Goal: Task Accomplishment & Management: Manage account settings

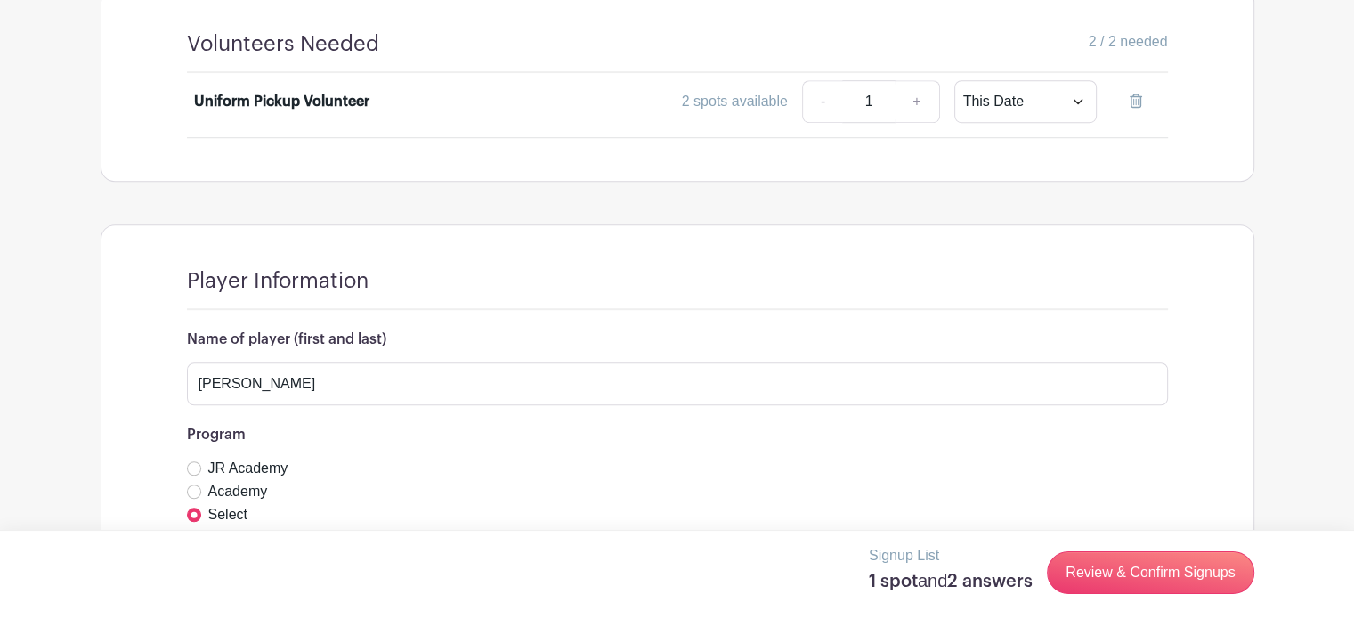
scroll to position [1238, 0]
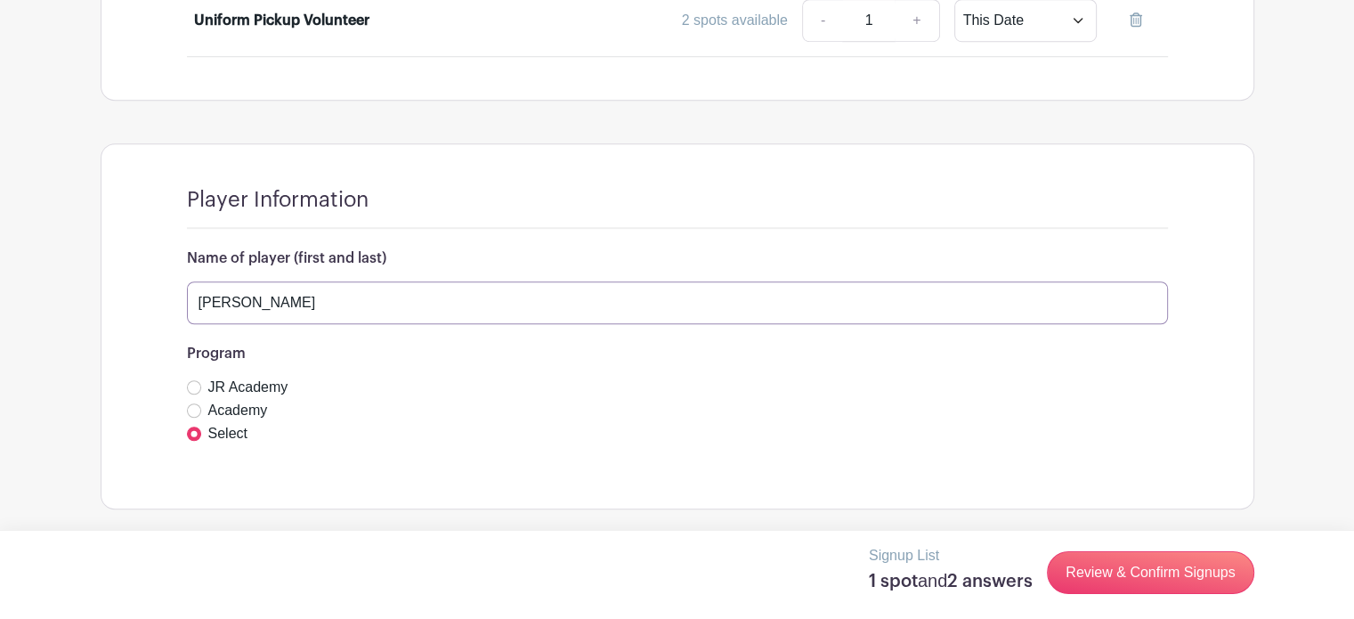
drag, startPoint x: 247, startPoint y: 304, endPoint x: 50, endPoint y: 300, distance: 196.7
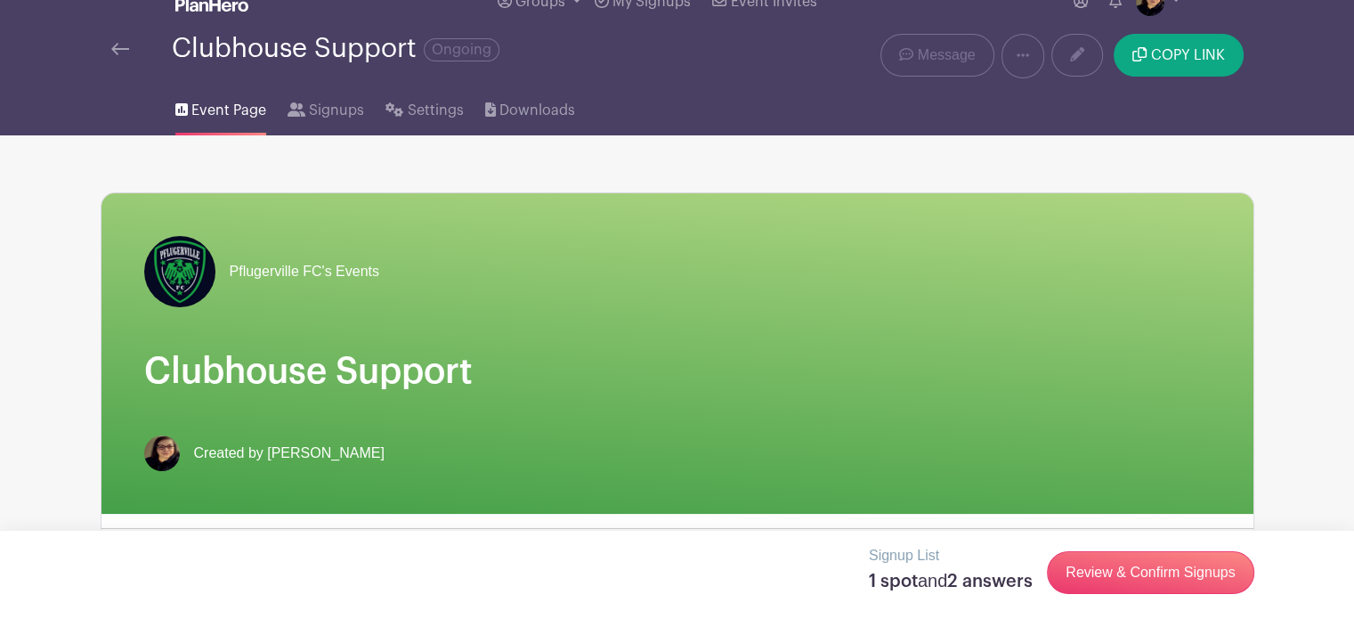
scroll to position [0, 0]
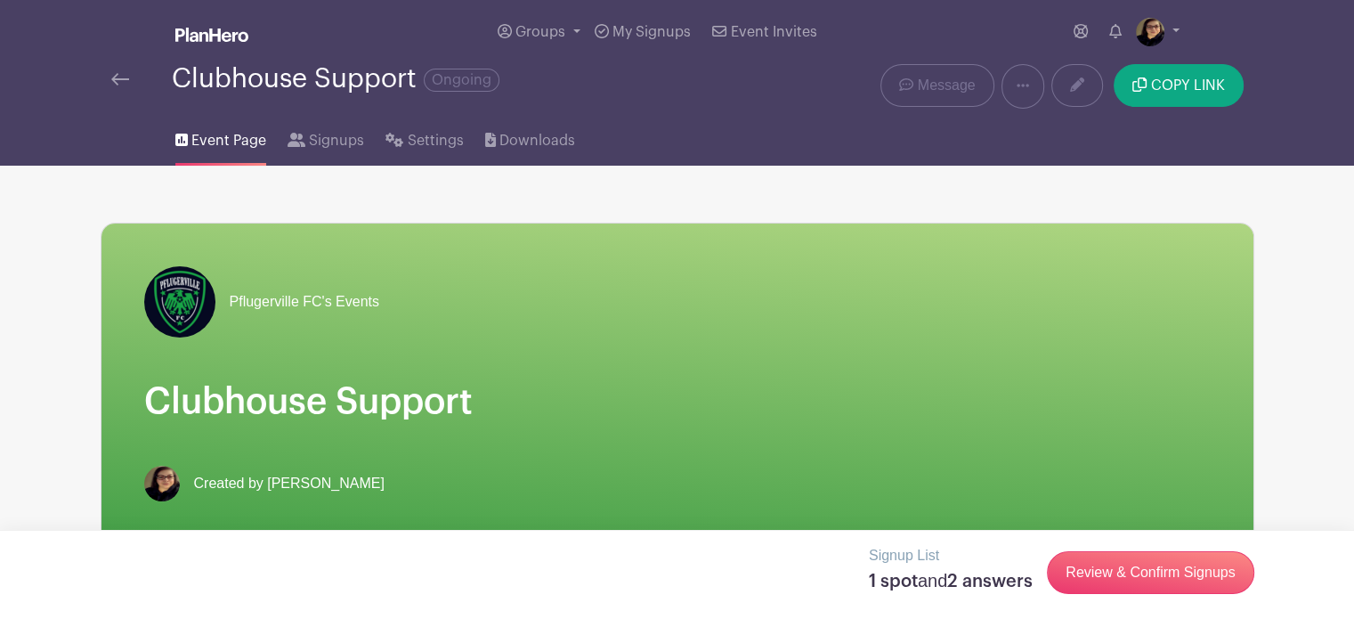
click at [113, 76] on img at bounding box center [120, 79] width 18 height 12
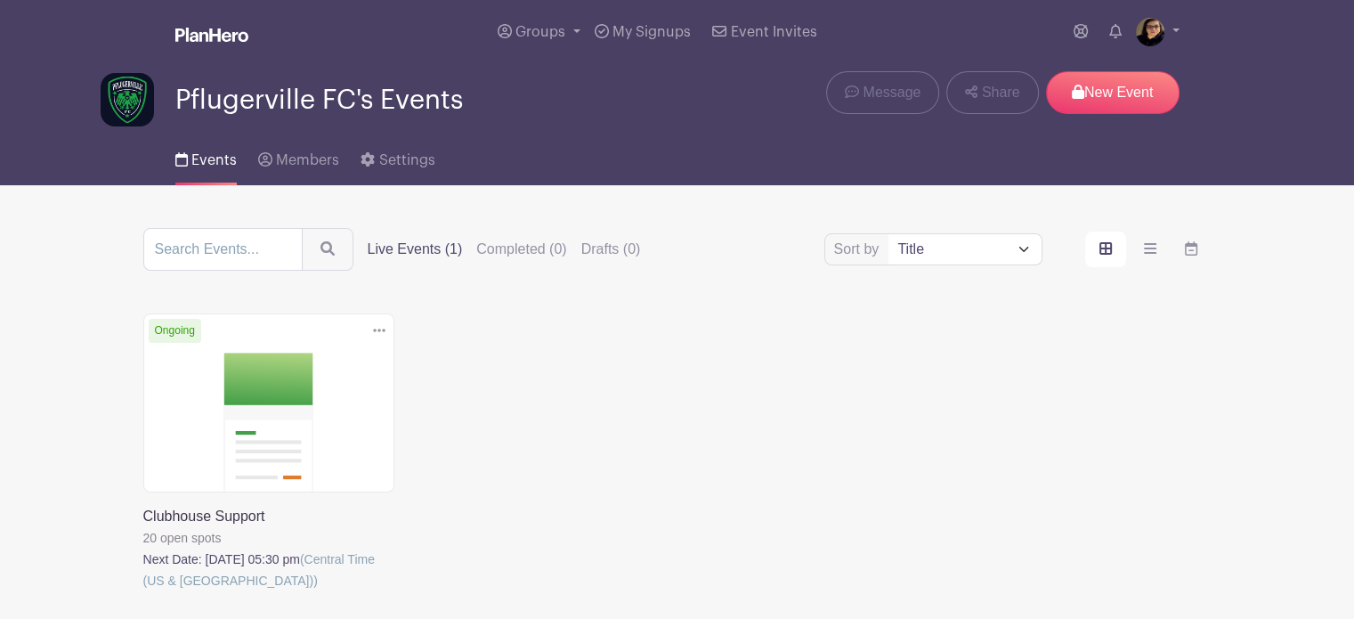
click at [373, 323] on icon at bounding box center [379, 330] width 12 height 14
click at [292, 398] on link "Delete" at bounding box center [321, 399] width 141 height 28
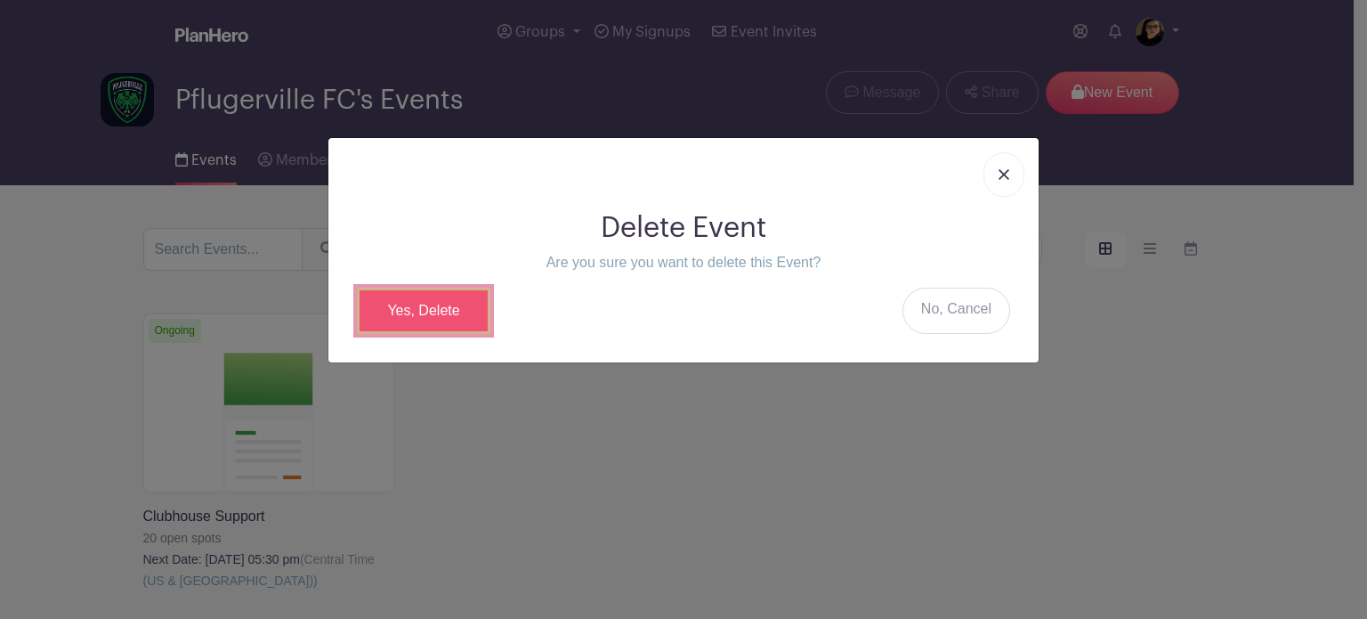
click at [425, 302] on link "Yes, Delete" at bounding box center [424, 310] width 134 height 46
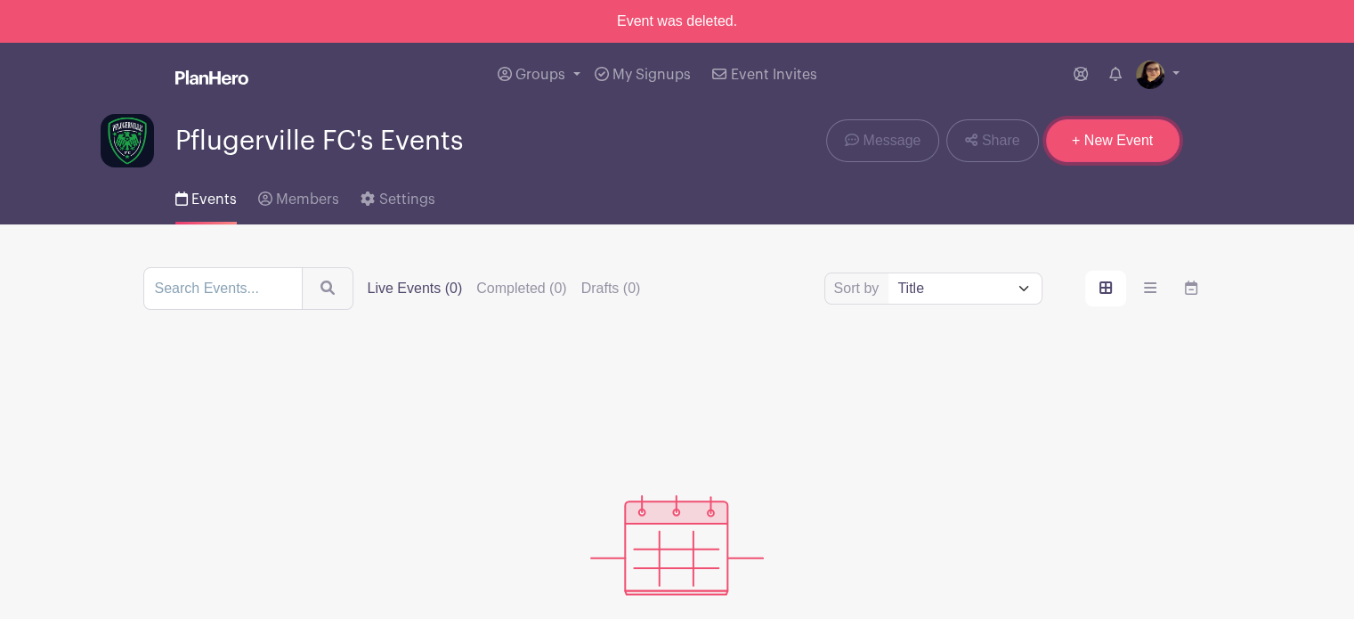
click at [1074, 152] on link "+ New Event" at bounding box center [1113, 140] width 134 height 43
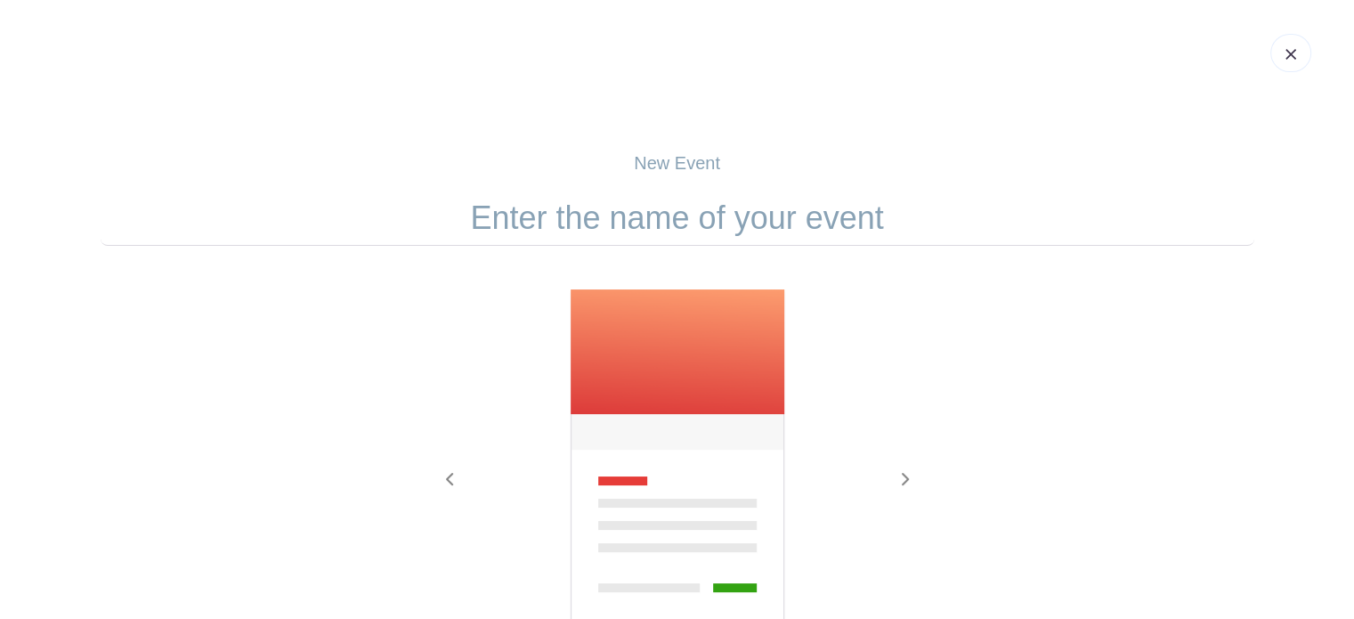
click at [655, 222] on input "text" at bounding box center [678, 217] width 1154 height 55
type input "Game Days"
click at [902, 477] on icon "button" at bounding box center [904, 479] width 9 height 14
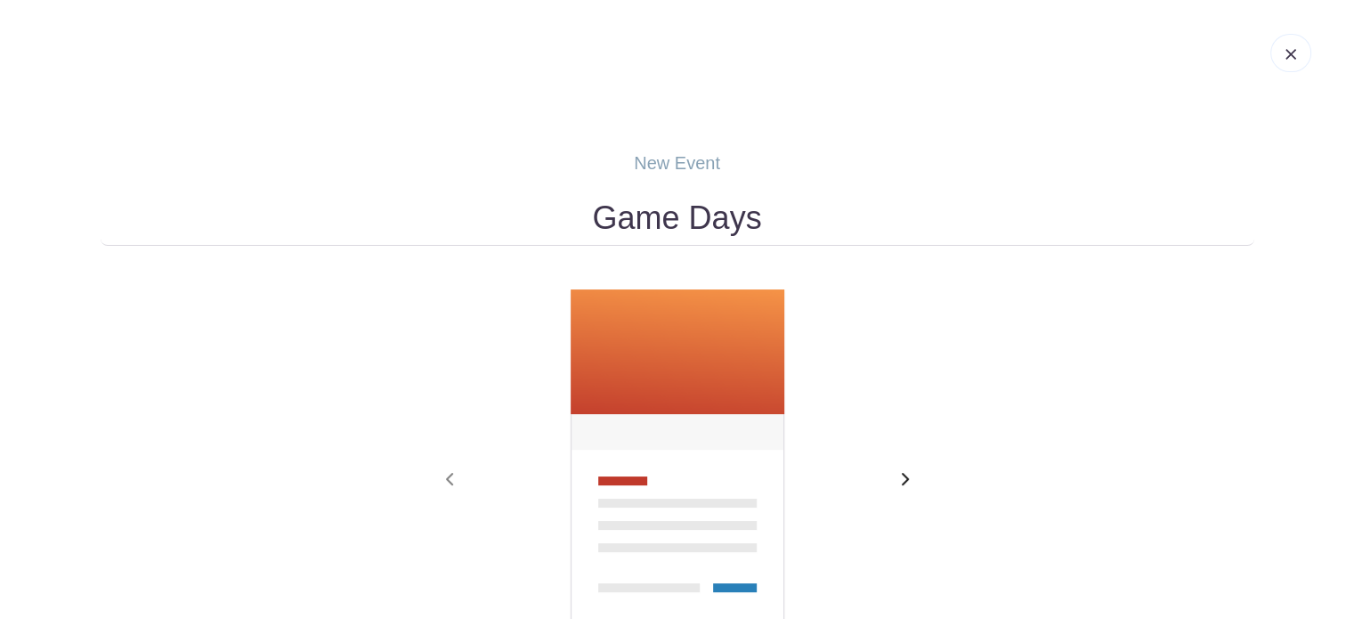
click at [902, 477] on icon "button" at bounding box center [904, 479] width 9 height 14
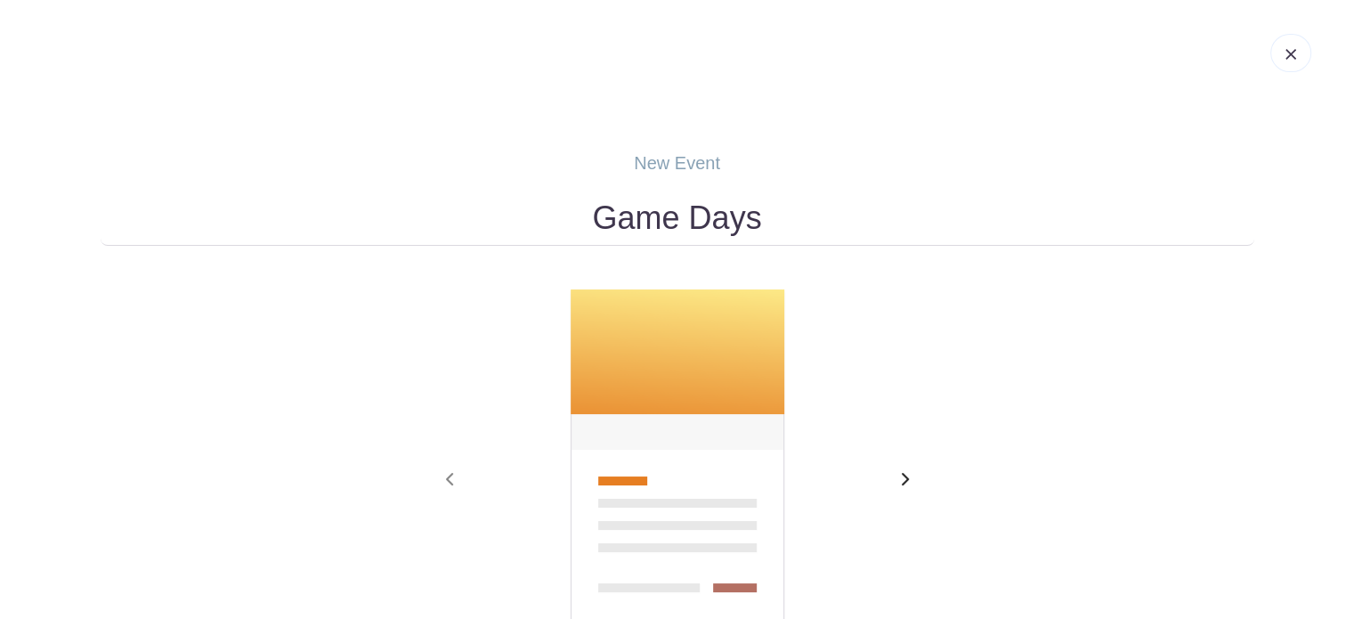
click at [902, 477] on icon "button" at bounding box center [904, 479] width 9 height 14
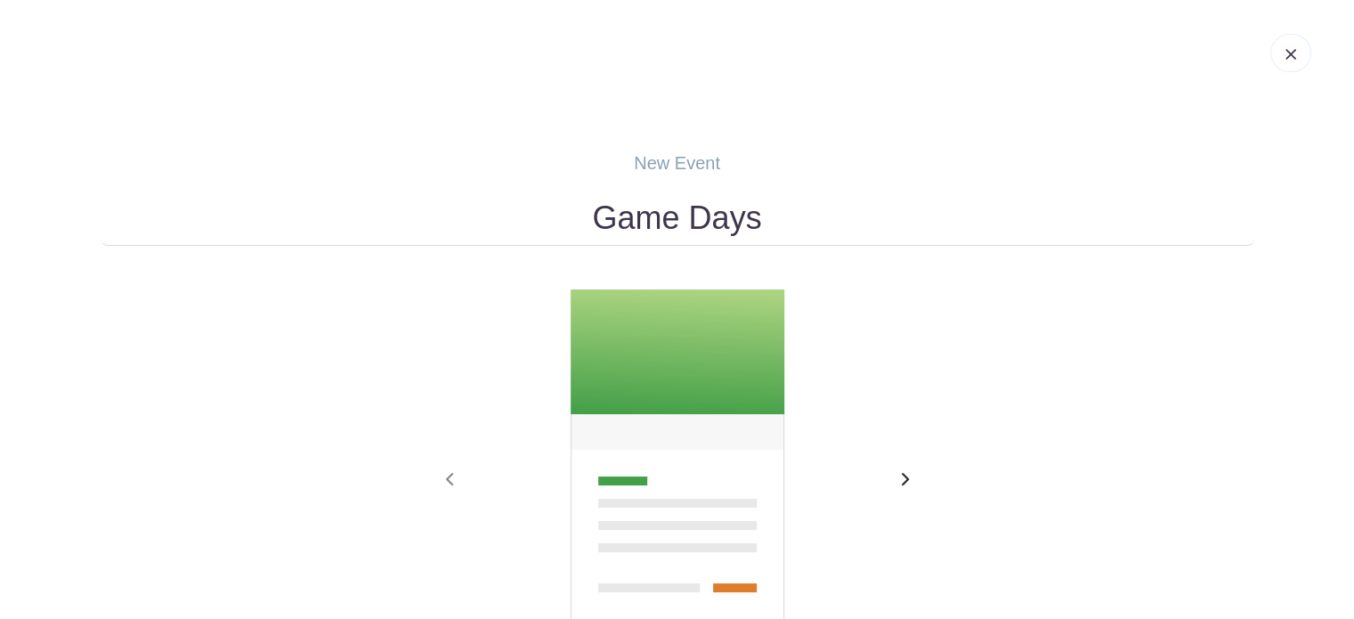
click at [902, 477] on icon "button" at bounding box center [904, 479] width 9 height 14
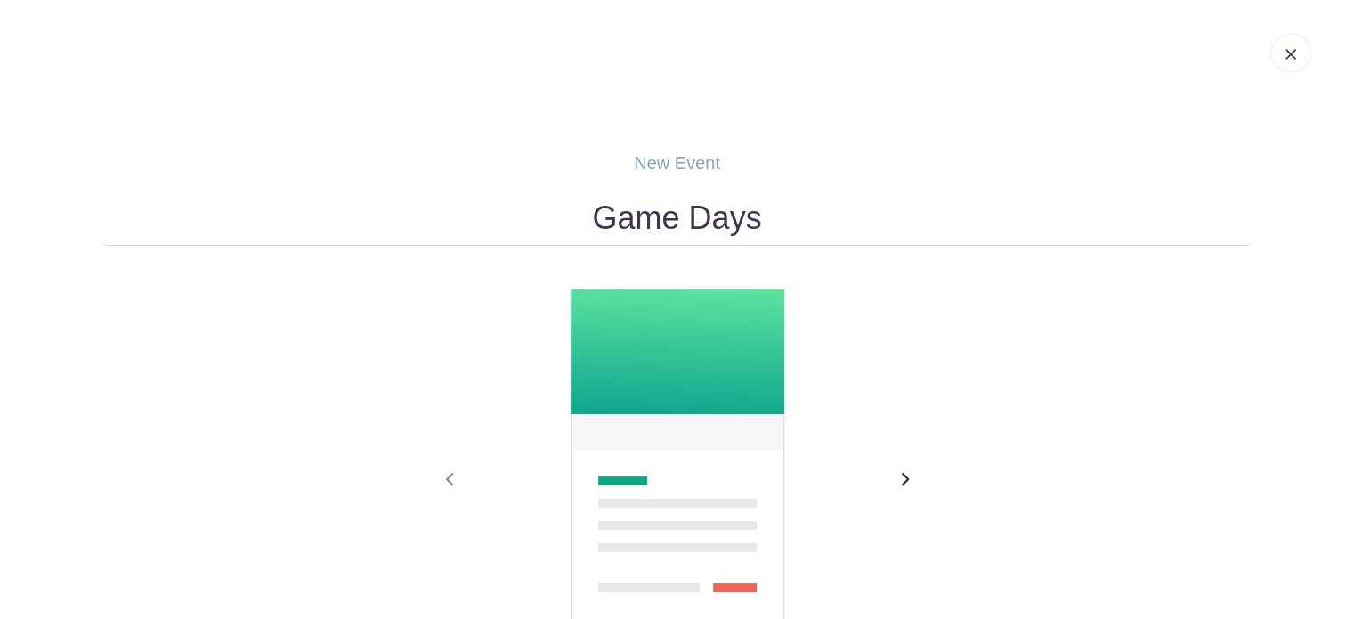
click at [902, 477] on icon "button" at bounding box center [904, 479] width 9 height 14
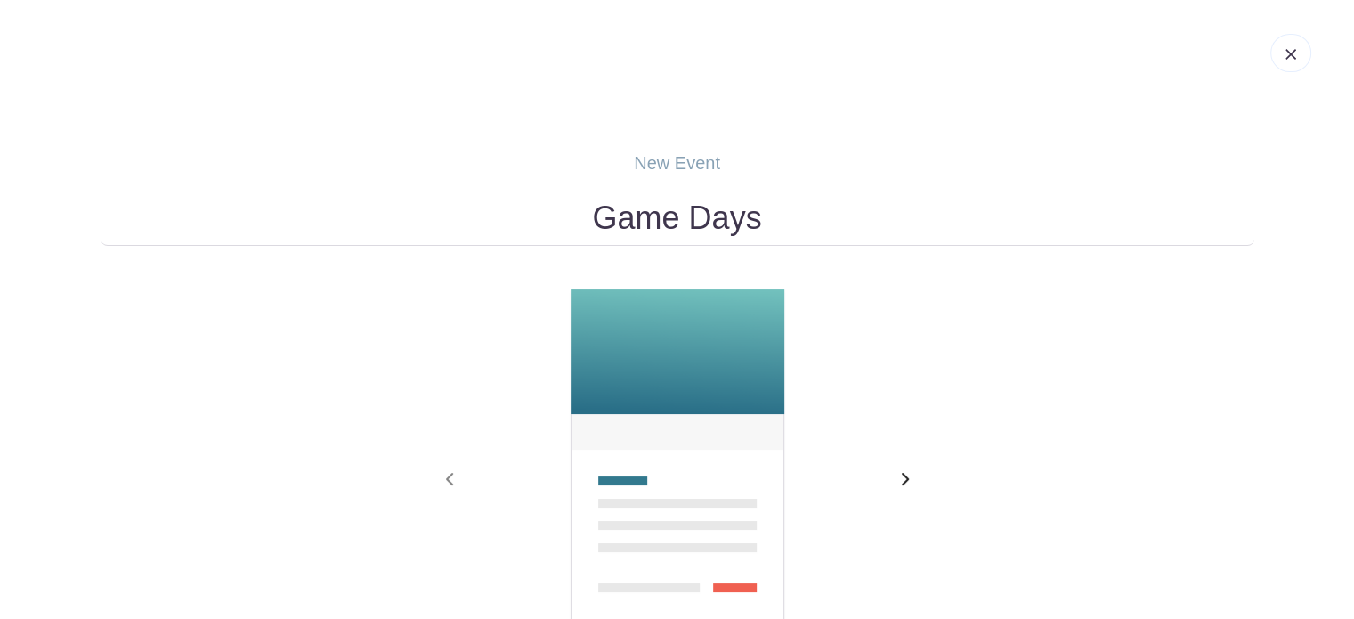
click at [902, 477] on icon "button" at bounding box center [904, 479] width 9 height 14
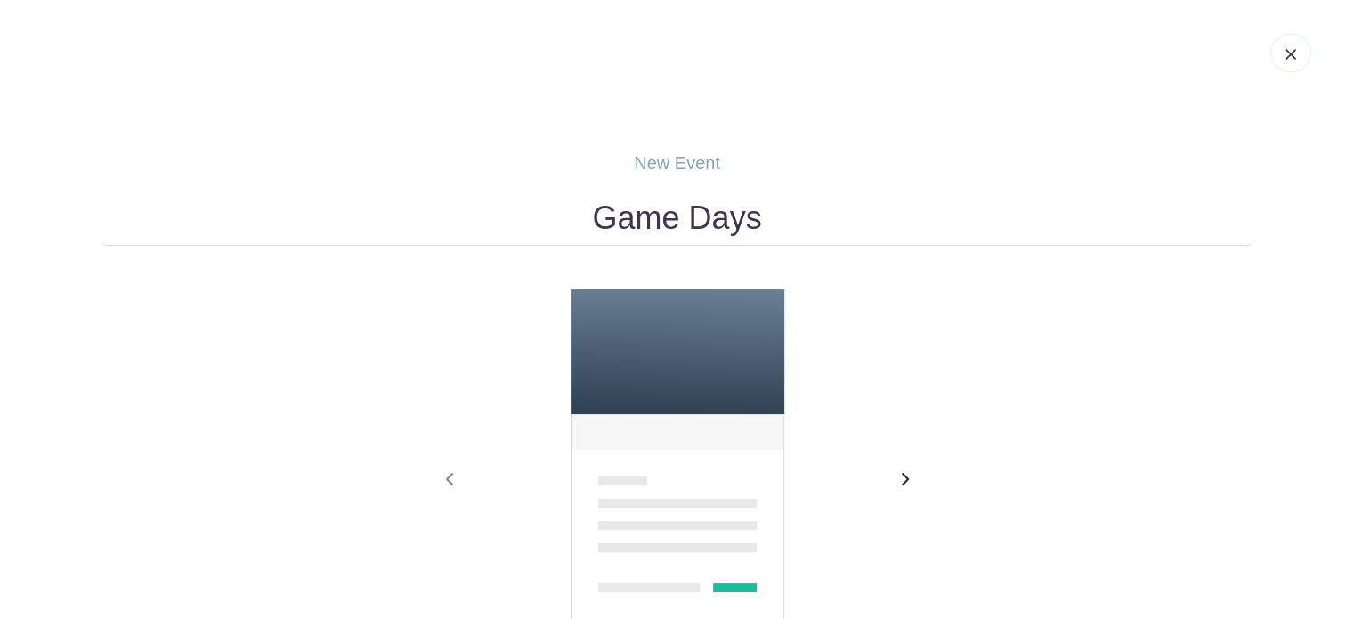
click at [902, 477] on icon "button" at bounding box center [904, 479] width 9 height 14
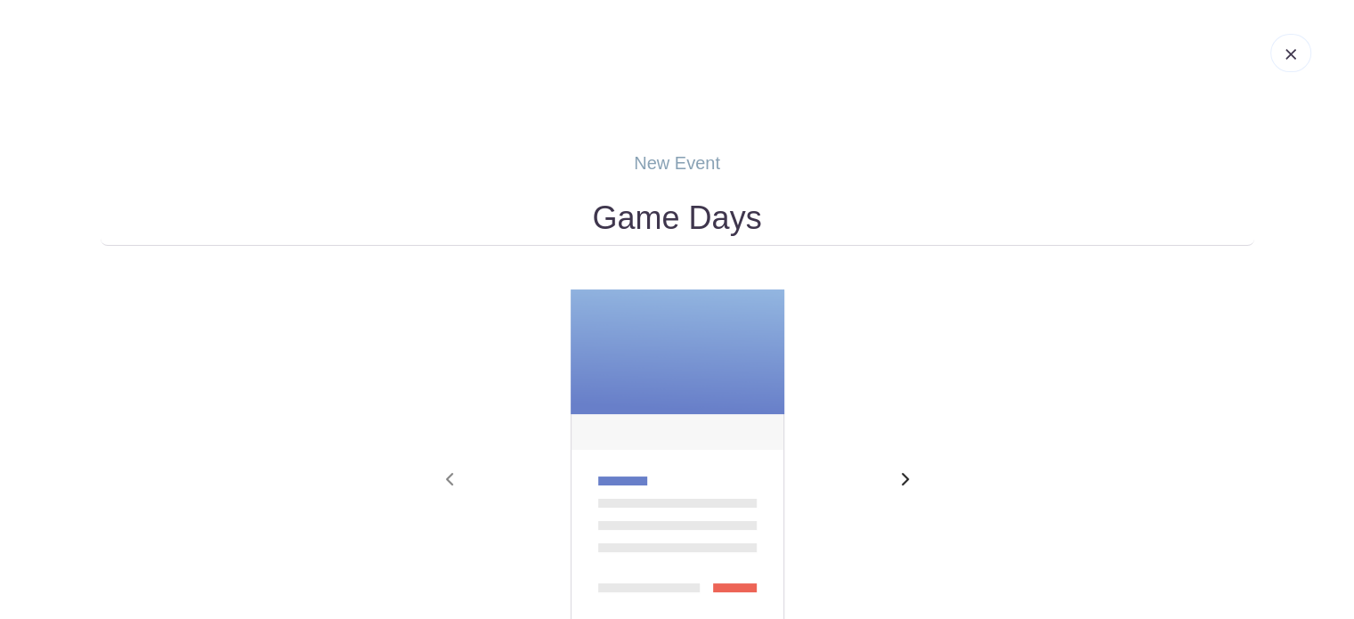
click at [902, 477] on icon "button" at bounding box center [904, 479] width 9 height 14
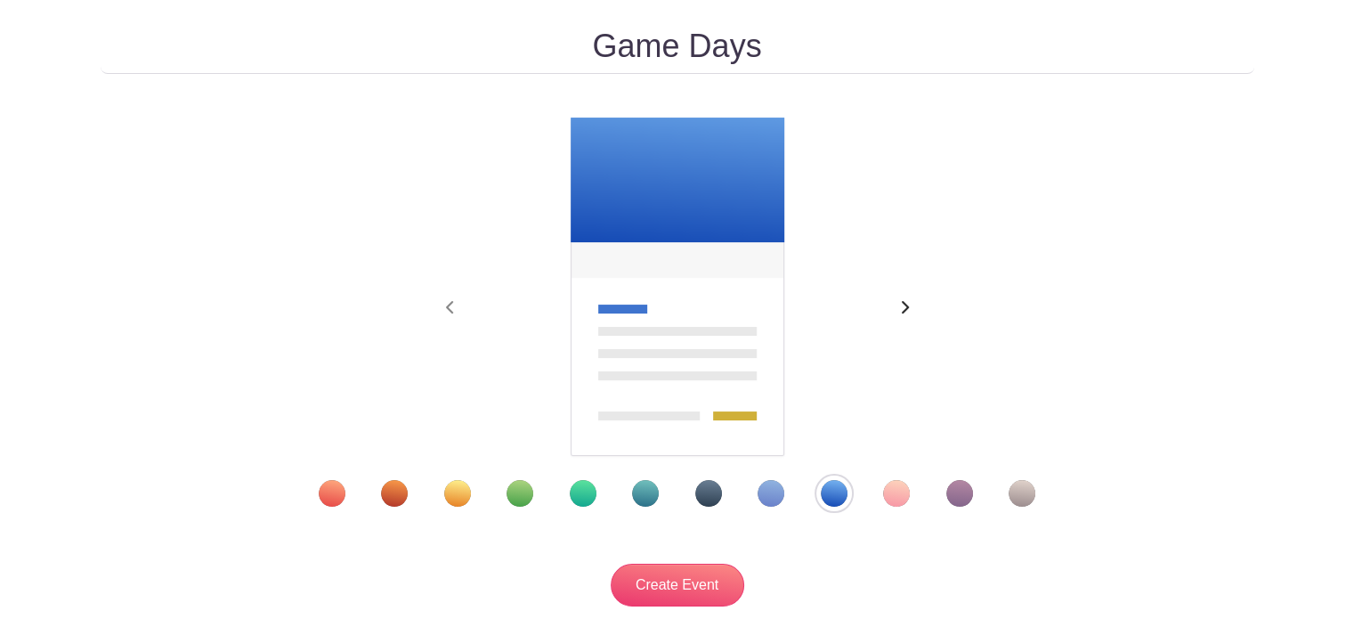
scroll to position [285, 0]
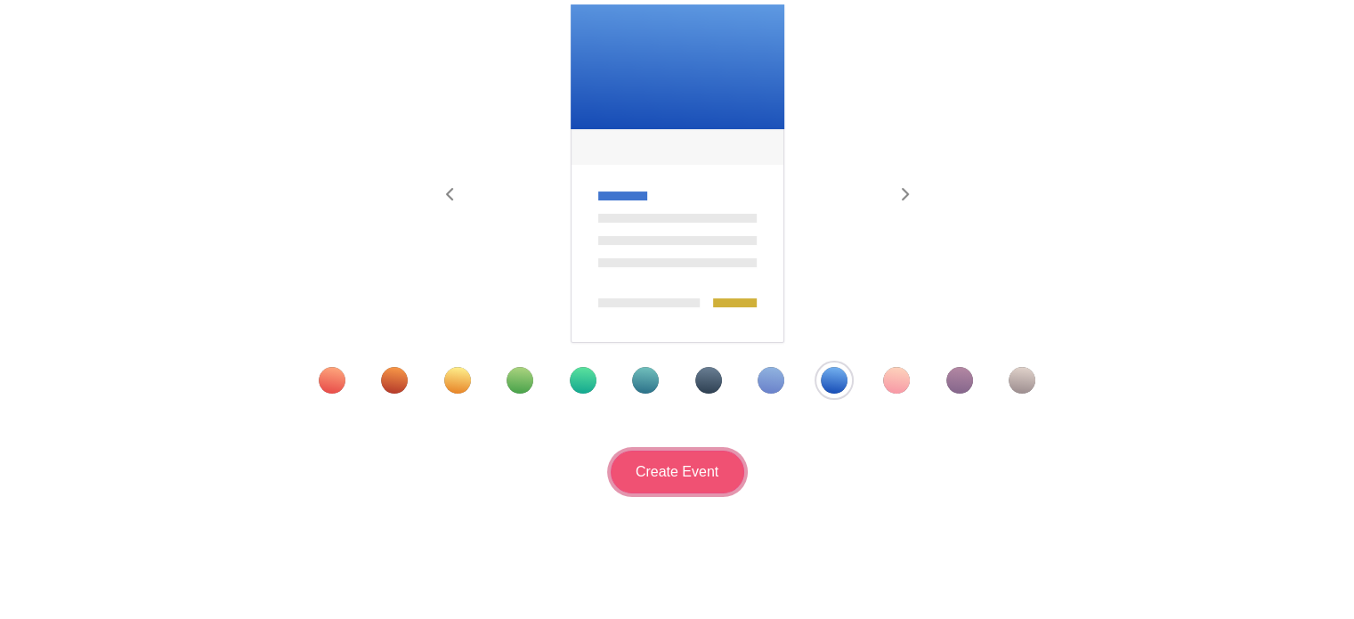
click at [685, 471] on input "Create Event" at bounding box center [678, 471] width 134 height 43
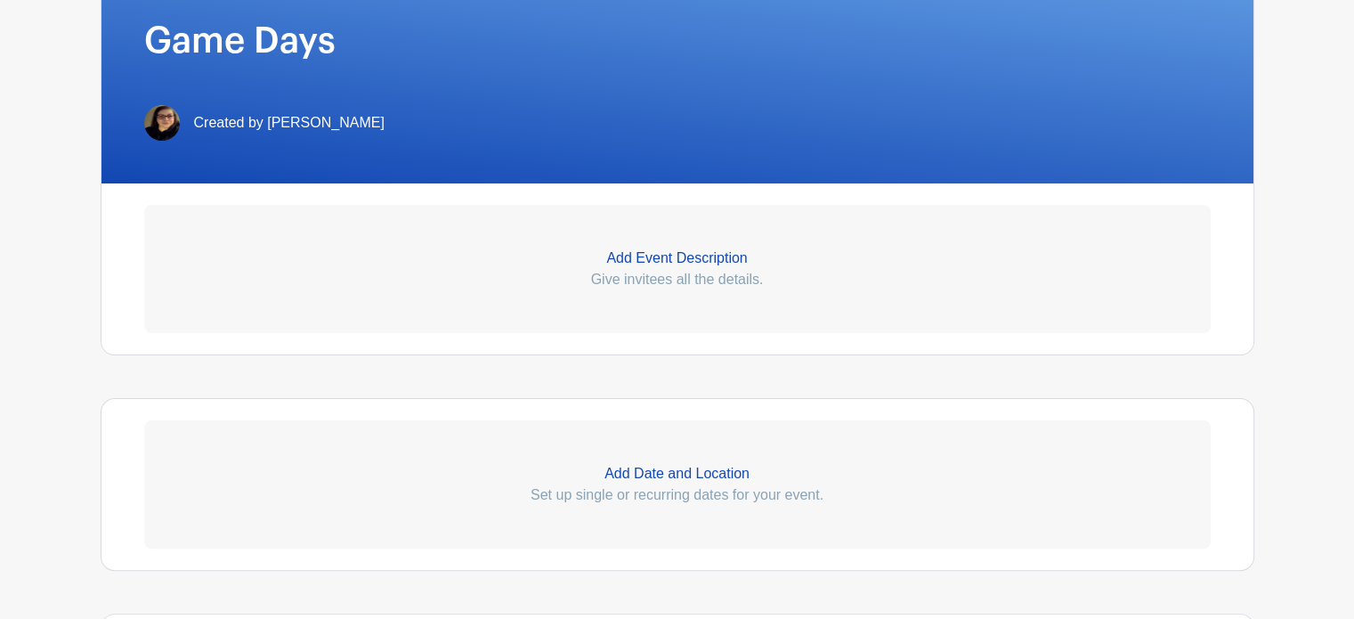
scroll to position [412, 0]
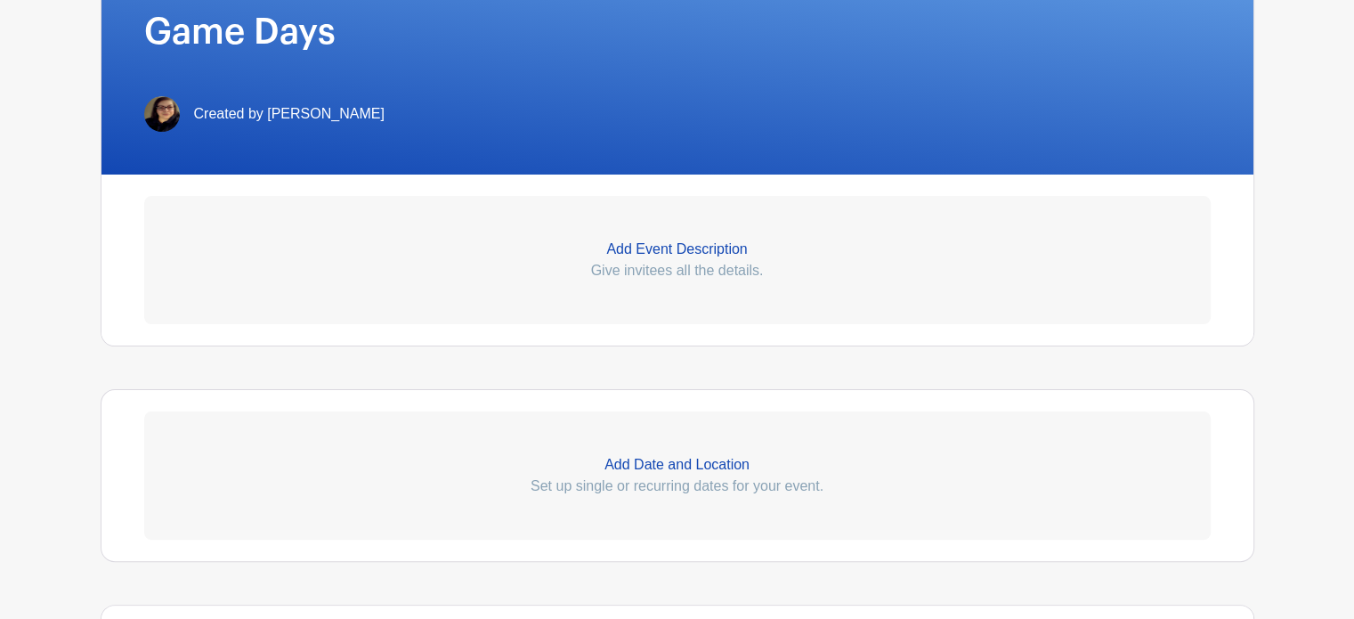
click at [697, 247] on p "Add Event Description" at bounding box center [677, 249] width 1066 height 21
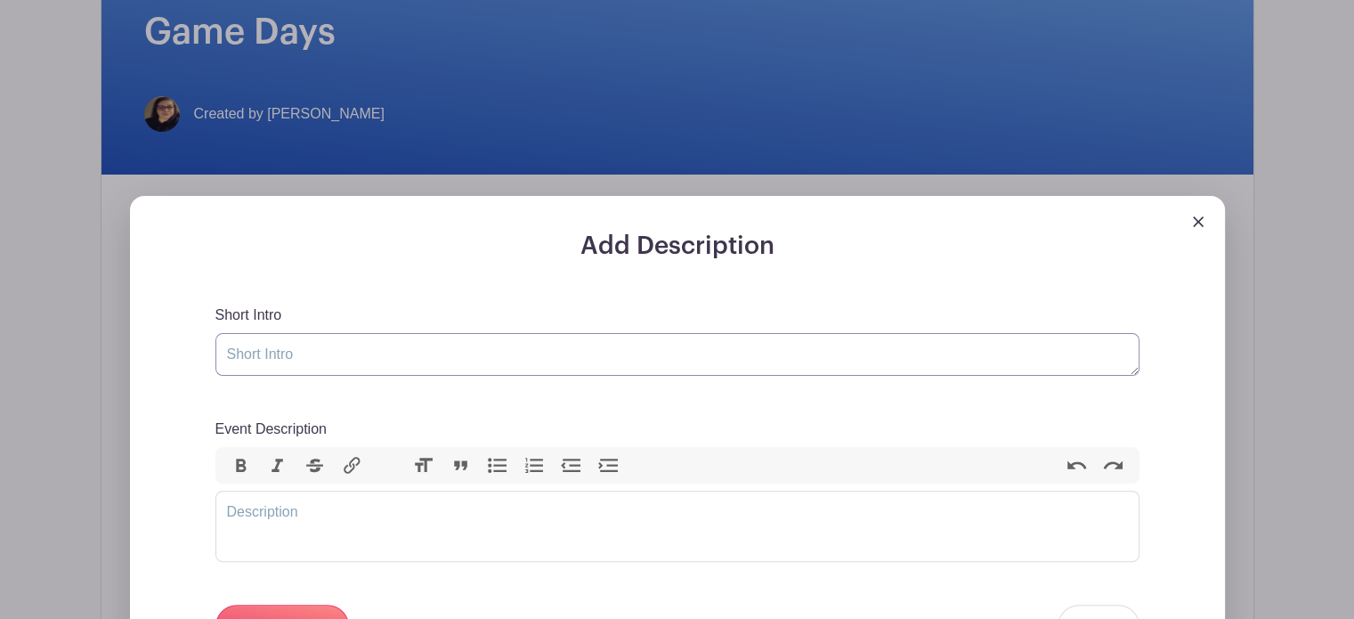
click at [274, 366] on textarea "Short Intro" at bounding box center [677, 354] width 924 height 43
type textarea "Game days are full of energy and excitement!"
click at [536, 506] on trix-editor "Event Description" at bounding box center [677, 525] width 924 height 71
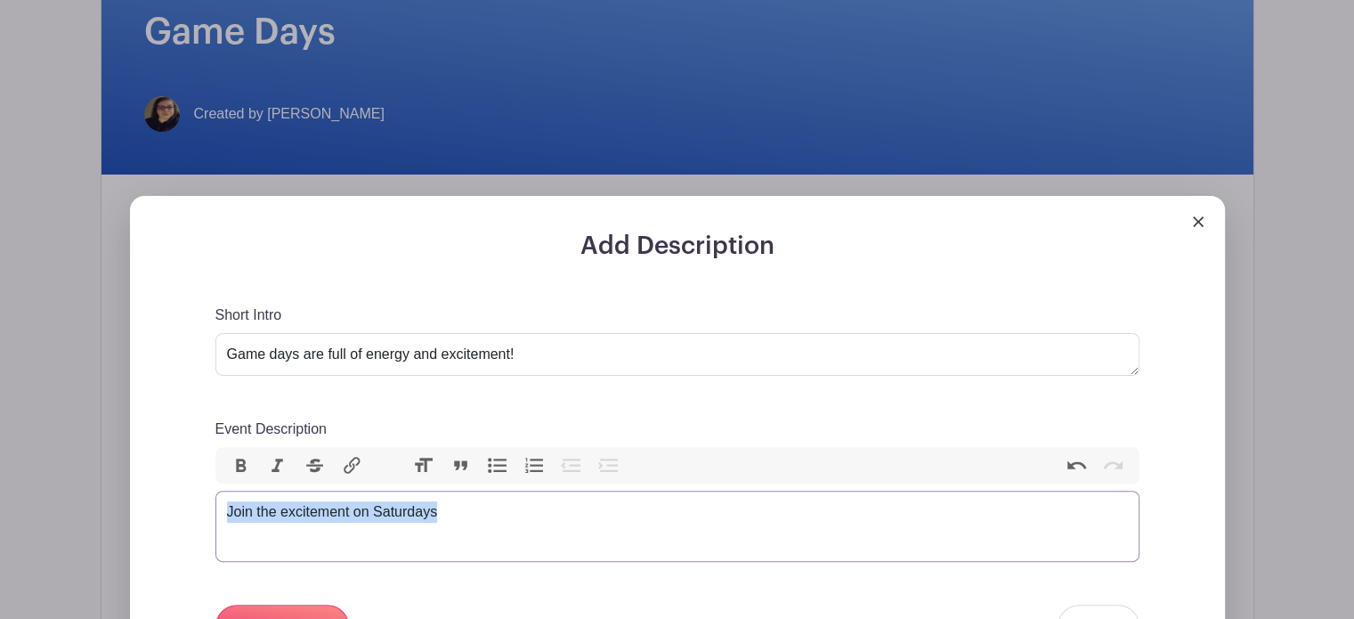
drag, startPoint x: 463, startPoint y: 513, endPoint x: 144, endPoint y: 494, distance: 319.2
click at [144, 494] on div "Add Description Short Intro Game days are full of energy and excitement! Event …" at bounding box center [677, 523] width 1095 height 655
type trix-editor "<div>f</div>"
click at [725, 518] on div "Every [DATE], our fields come alive with games, families, and fans." at bounding box center [677, 511] width 901 height 21
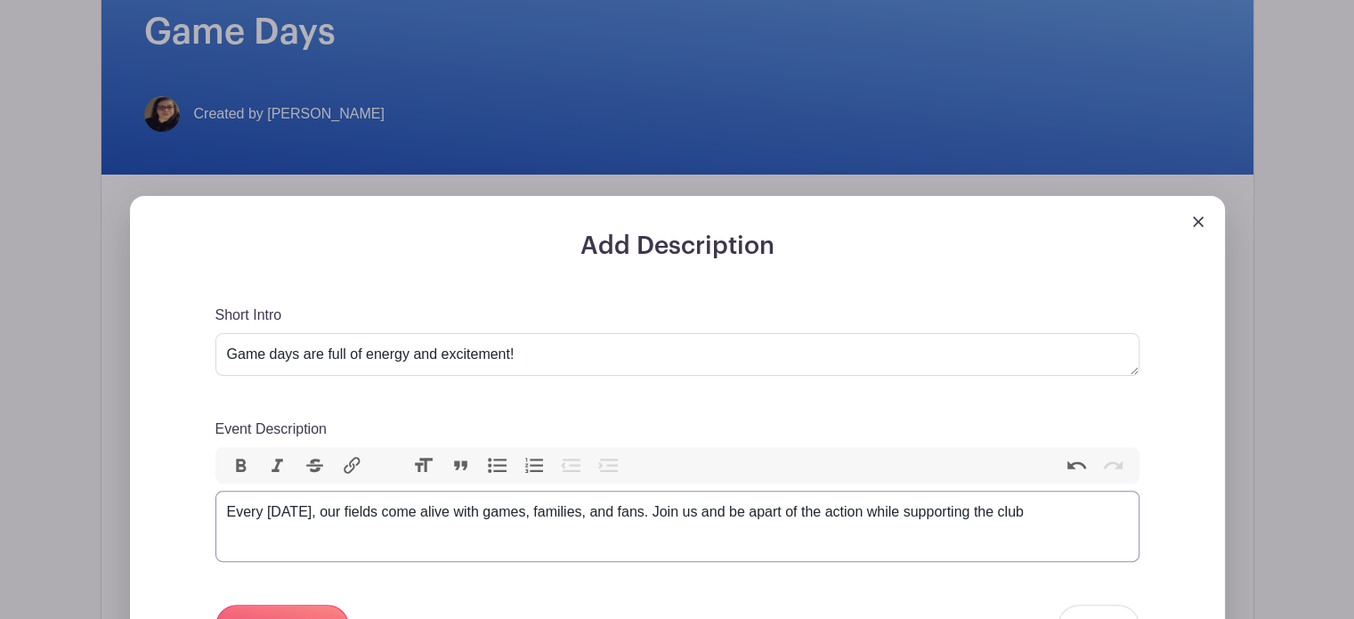
type trix-editor "<div>Every [DATE], our fields come alive with games, families, and fans. Join u…"
drag, startPoint x: 1049, startPoint y: 512, endPoint x: 153, endPoint y: 505, distance: 895.4
click at [153, 505] on div "Add Description Short Intro Game days are full of energy and excitement! Event …" at bounding box center [677, 523] width 1095 height 655
drag, startPoint x: 522, startPoint y: 345, endPoint x: 73, endPoint y: 345, distance: 448.6
click at [116, 345] on div "Add Description Short Intro Game days are full of energy and excitement! Event …" at bounding box center [677, 523] width 1123 height 655
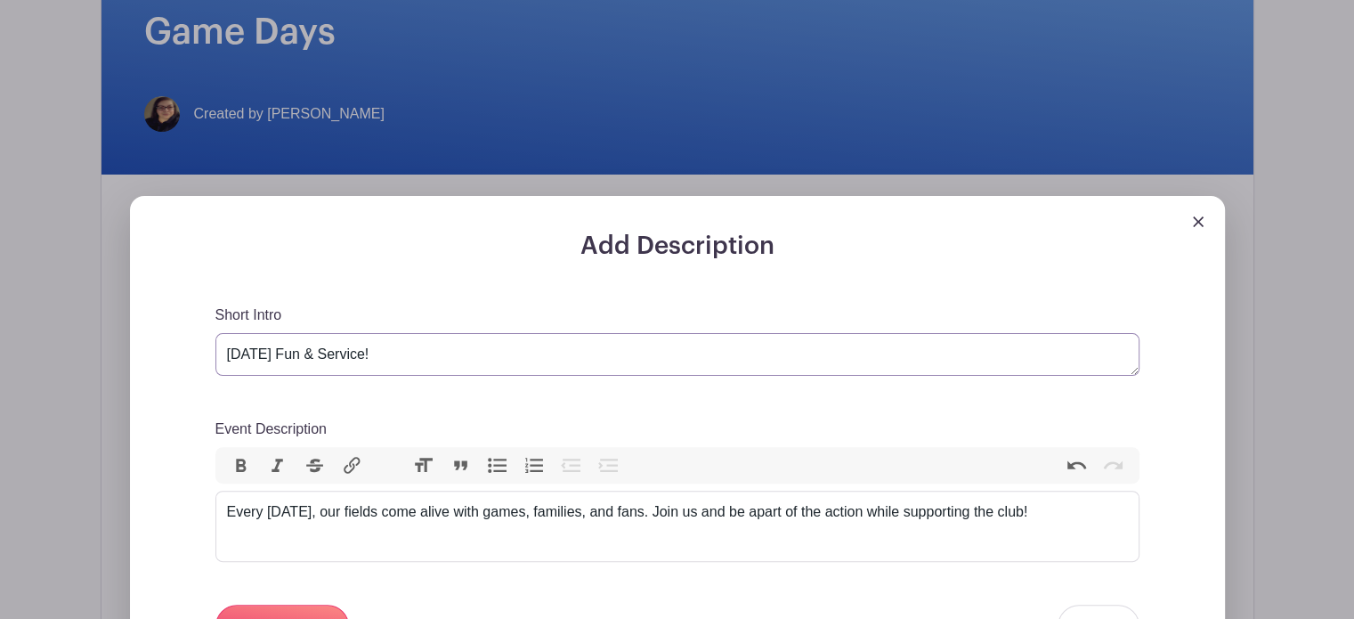
type textarea "[DATE] Fun & Service!"
drag, startPoint x: 1063, startPoint y: 530, endPoint x: 196, endPoint y: 487, distance: 868.0
click at [196, 487] on div "Add Description Short Intro [DATE] Fun & Service! Event Description Bold Italic…" at bounding box center [677, 540] width 1009 height 619
click at [511, 514] on div "Join us on game days for a lively, family-filledatmosphere - a great way to sup…" at bounding box center [677, 511] width 901 height 21
type trix-editor "<div>Join us on game days for a lively, family-filled atmosphere - a great way …"
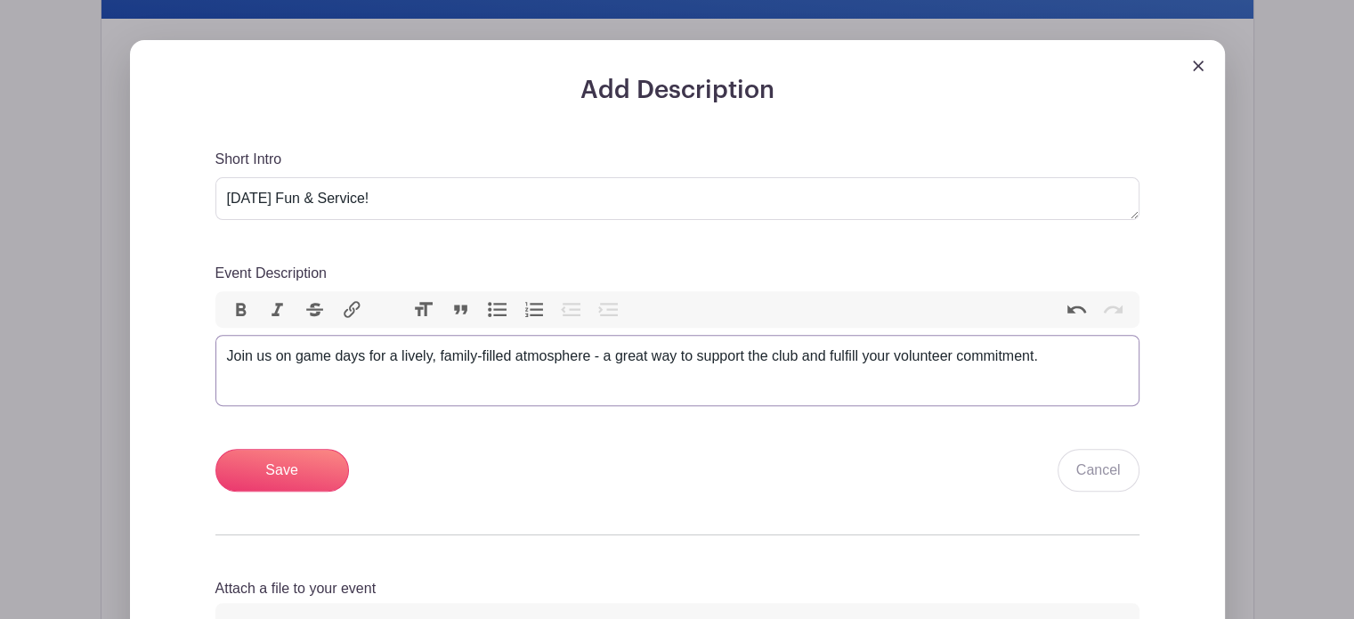
scroll to position [554, 0]
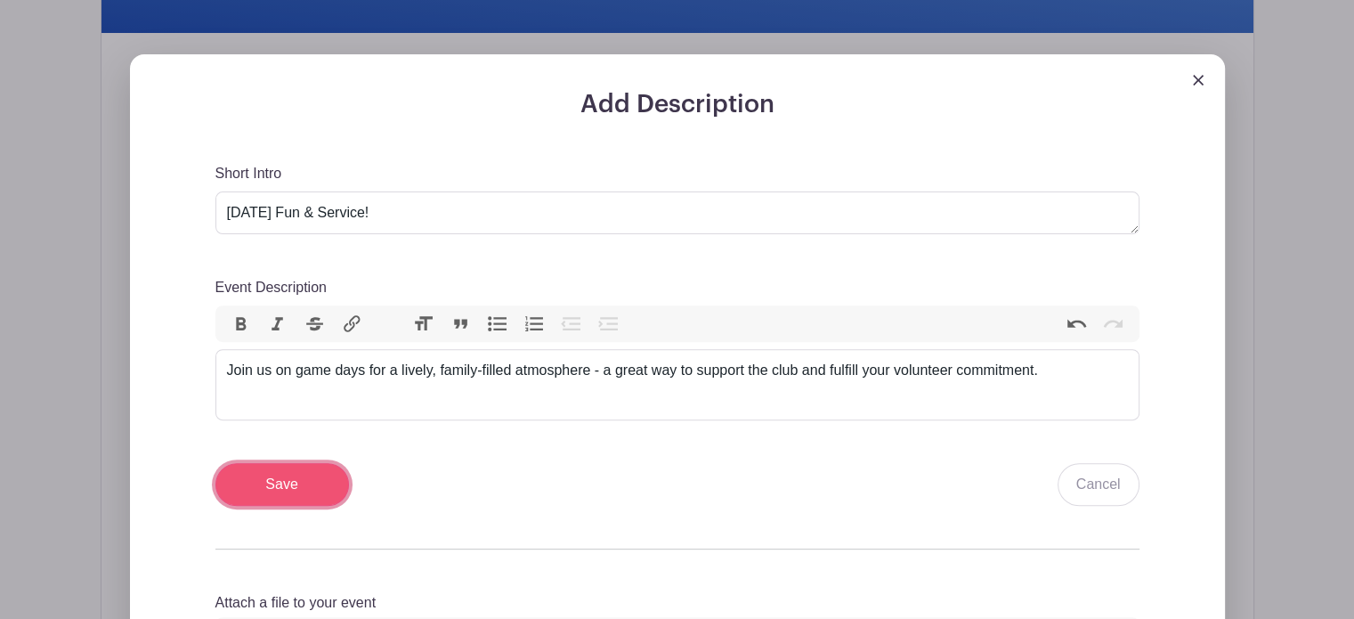
click at [291, 483] on input "Save" at bounding box center [282, 484] width 134 height 43
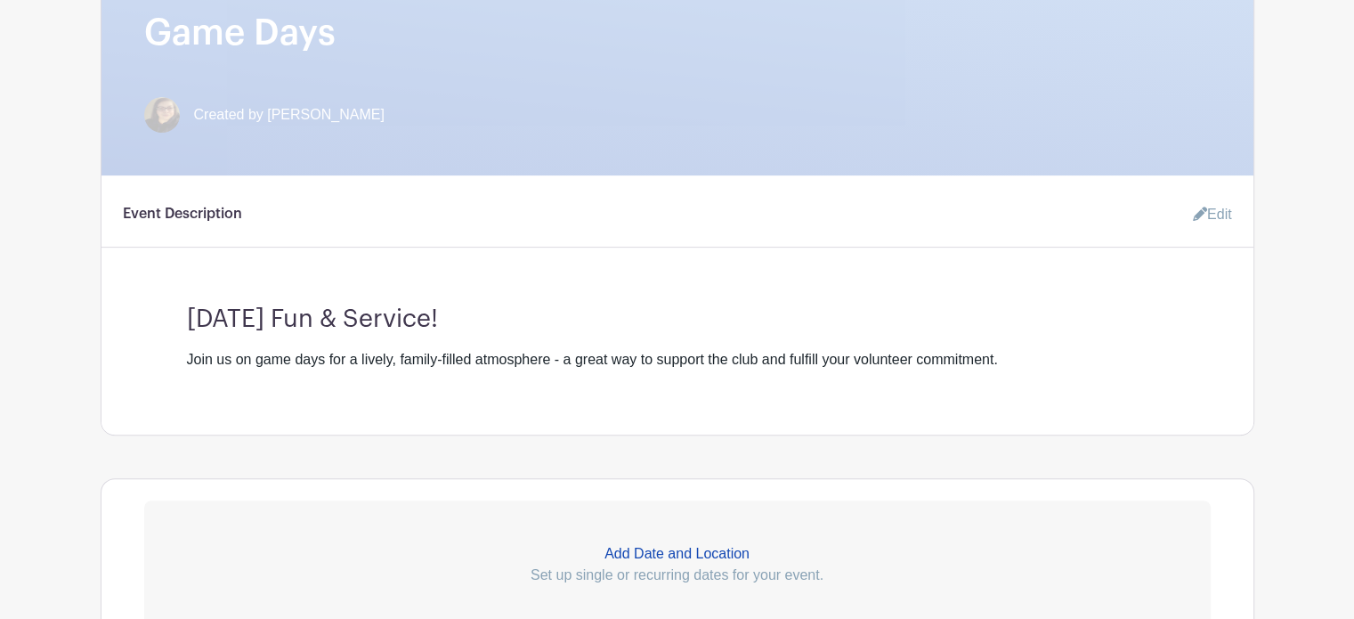
click at [673, 554] on p "Add Date and Location" at bounding box center [677, 553] width 1066 height 21
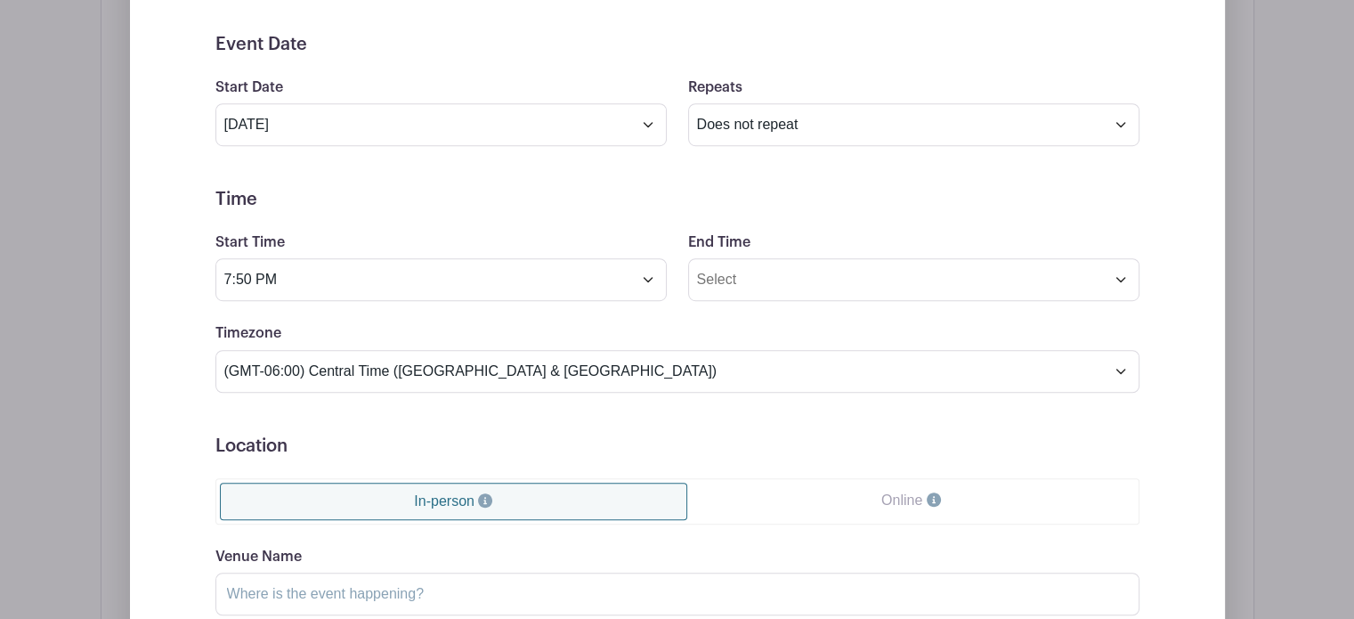
scroll to position [1148, 0]
